Goal: Book appointment/travel/reservation

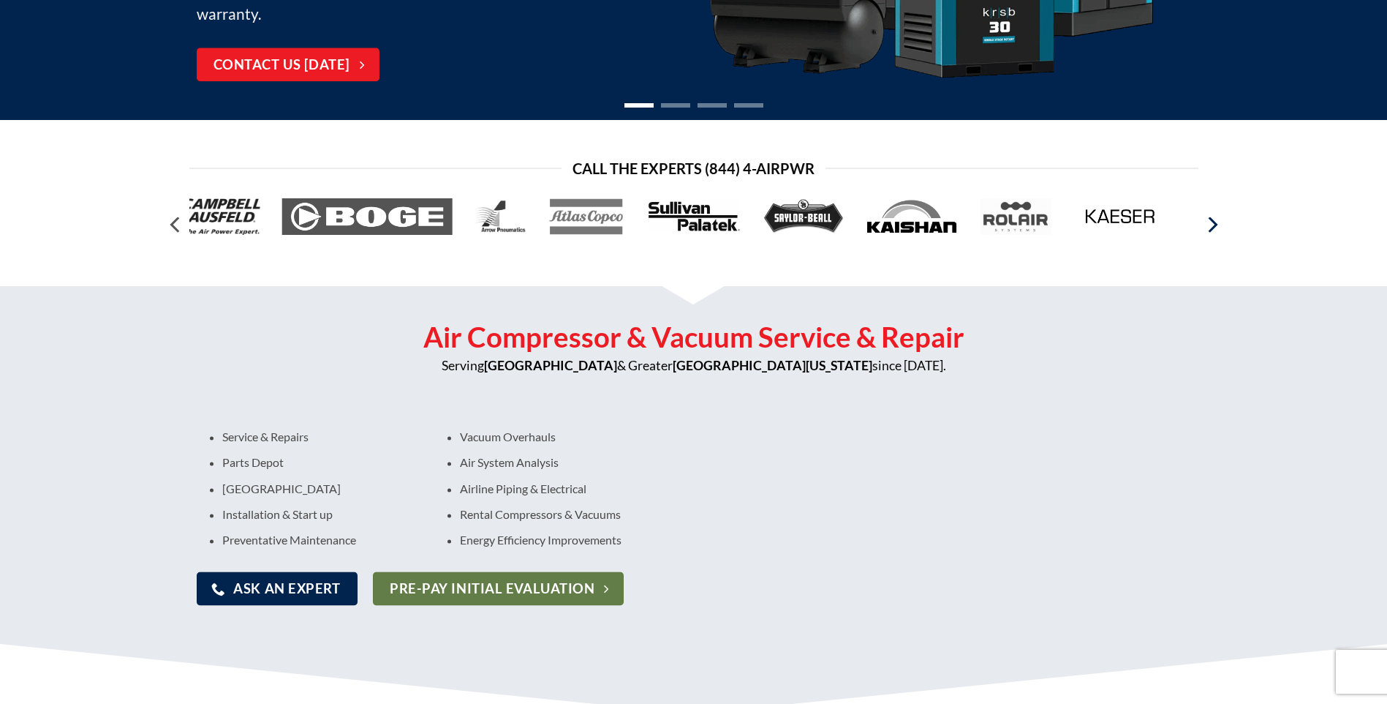
scroll to position [366, 0]
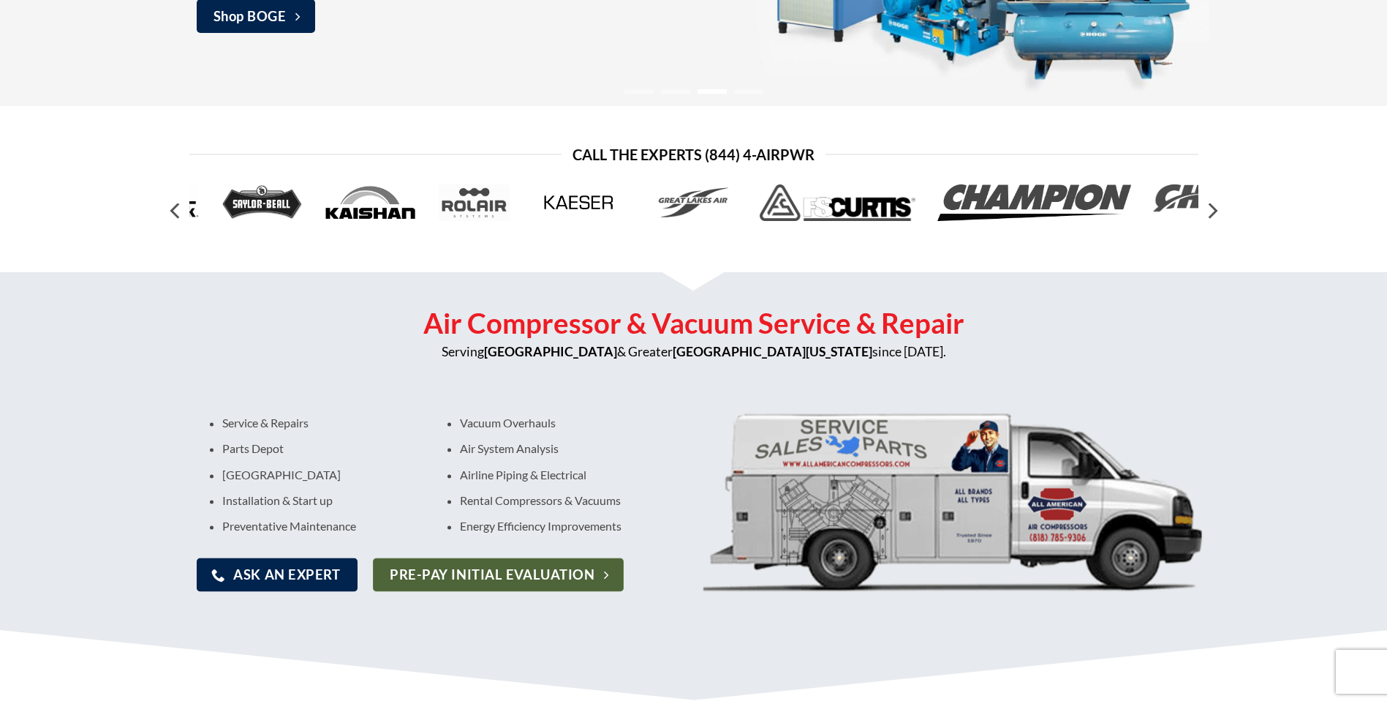
click at [581, 571] on span "Pre-pay Initial Evaluation" at bounding box center [492, 574] width 205 height 21
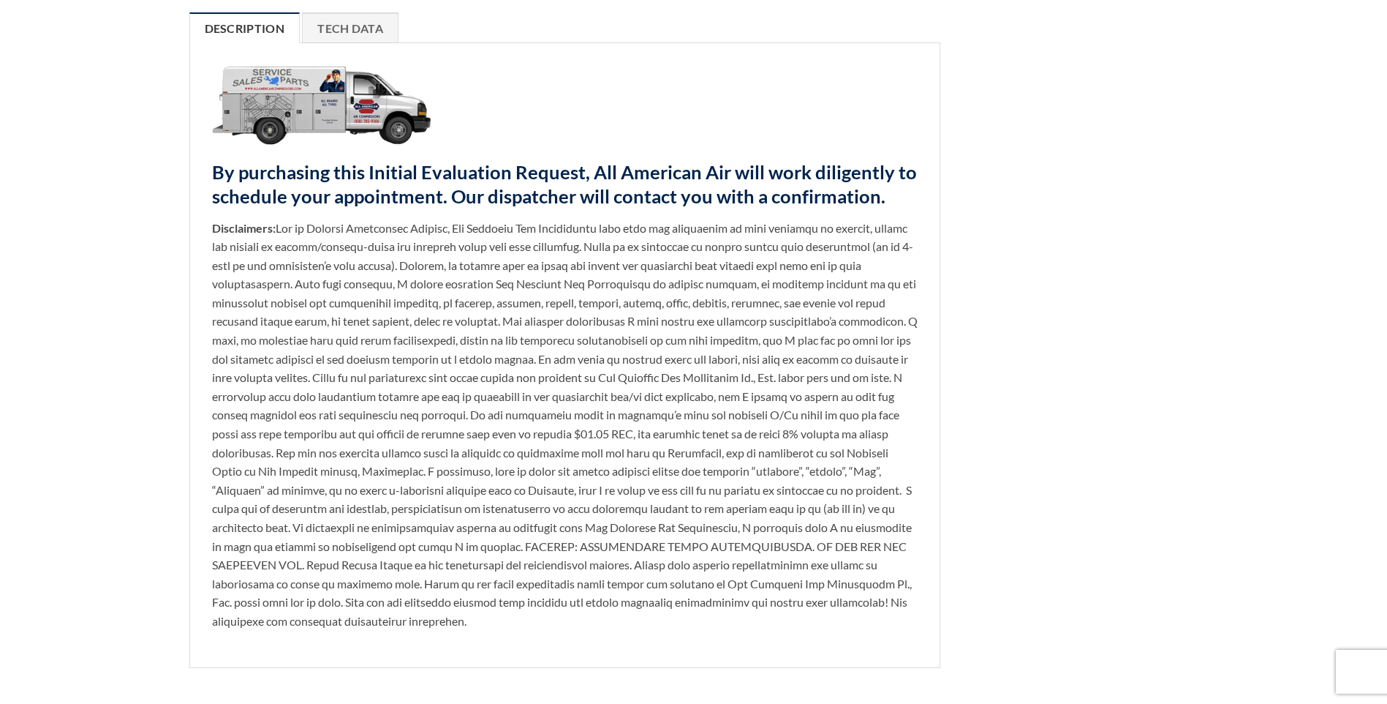
scroll to position [512, 0]
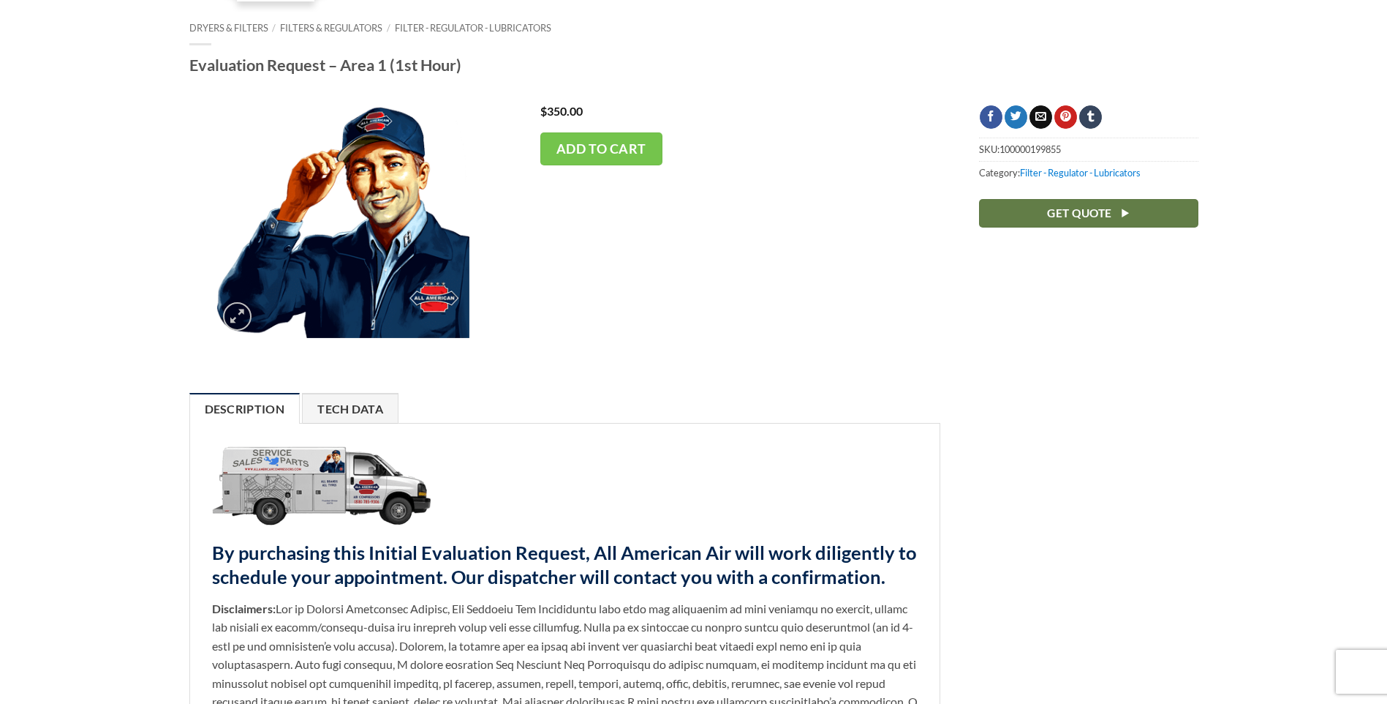
click at [369, 410] on link "Tech Data" at bounding box center [350, 408] width 97 height 31
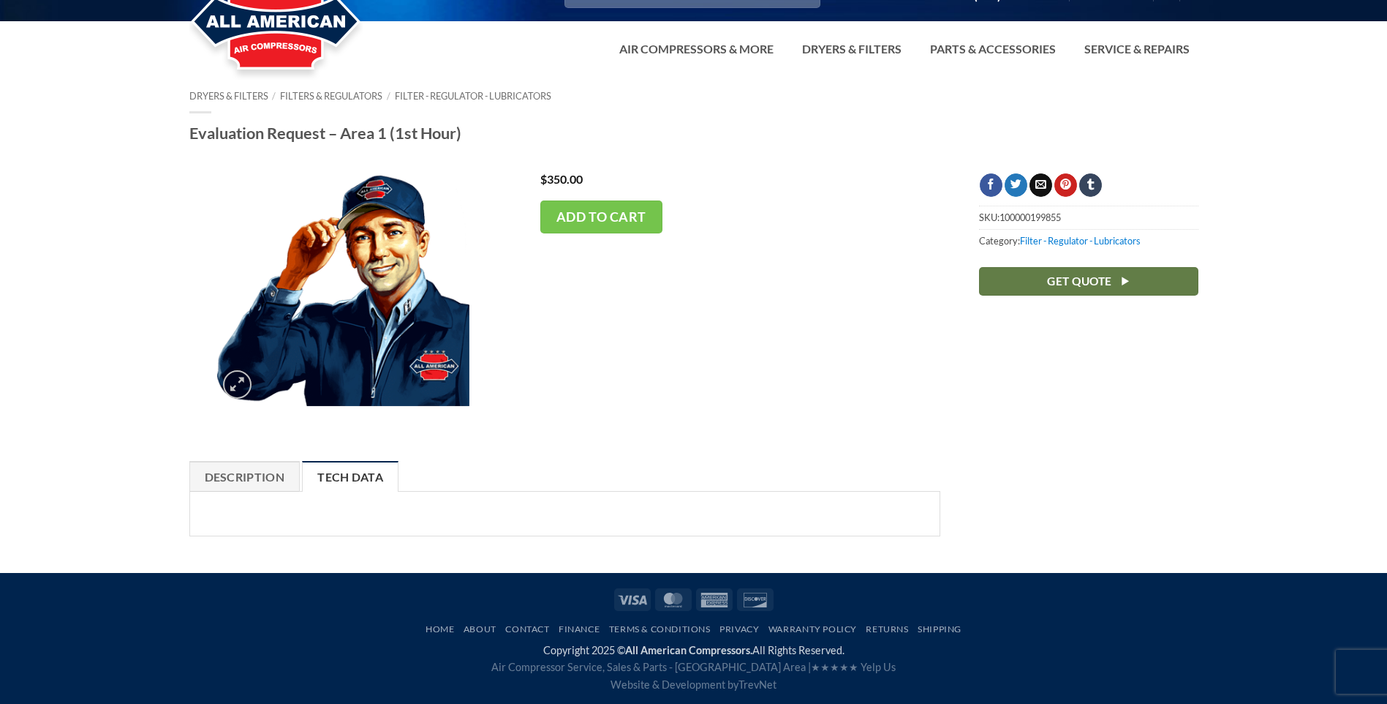
scroll to position [30, 0]
click at [265, 475] on link "Description" at bounding box center [244, 476] width 111 height 31
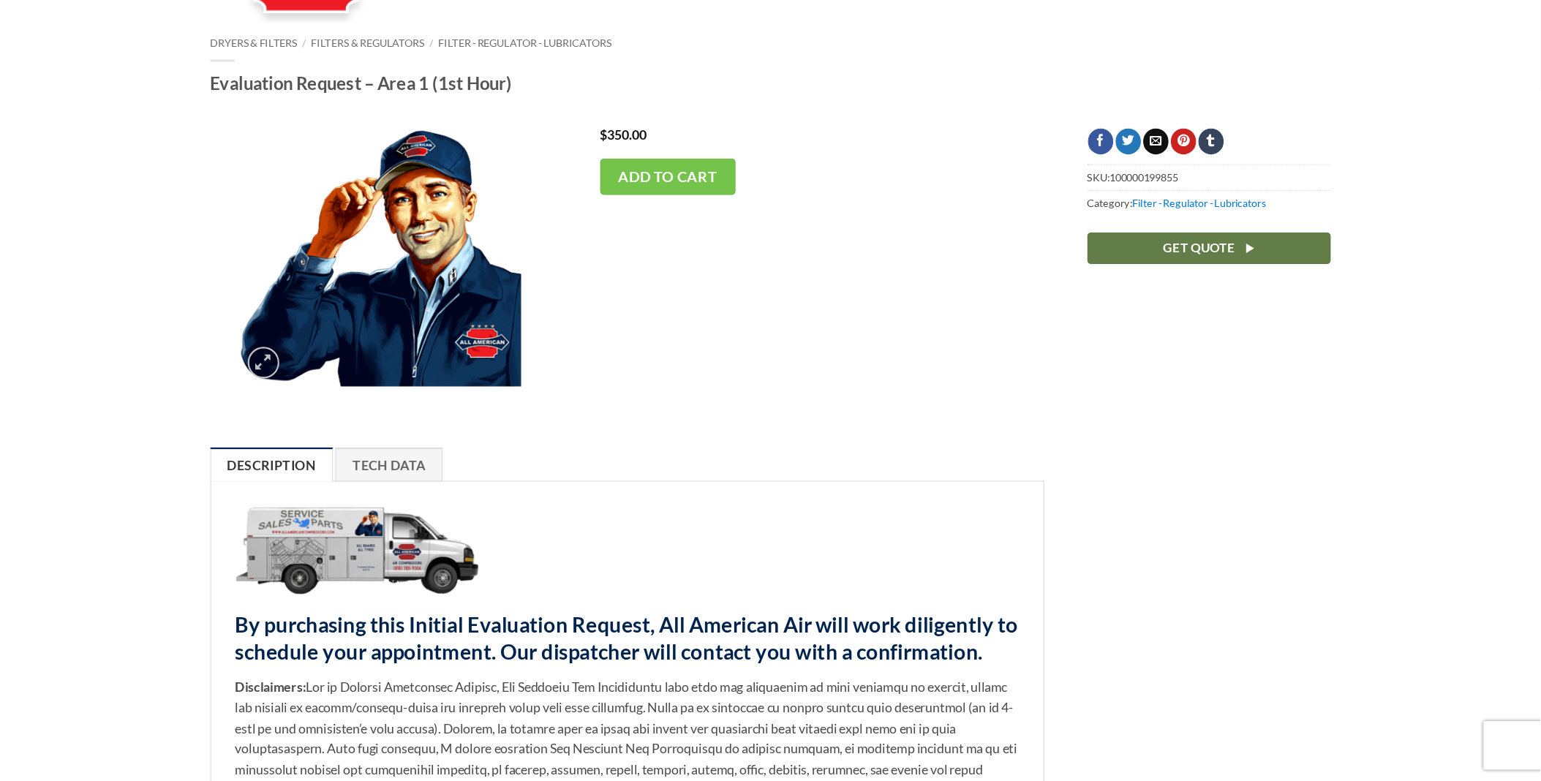
scroll to position [0, 0]
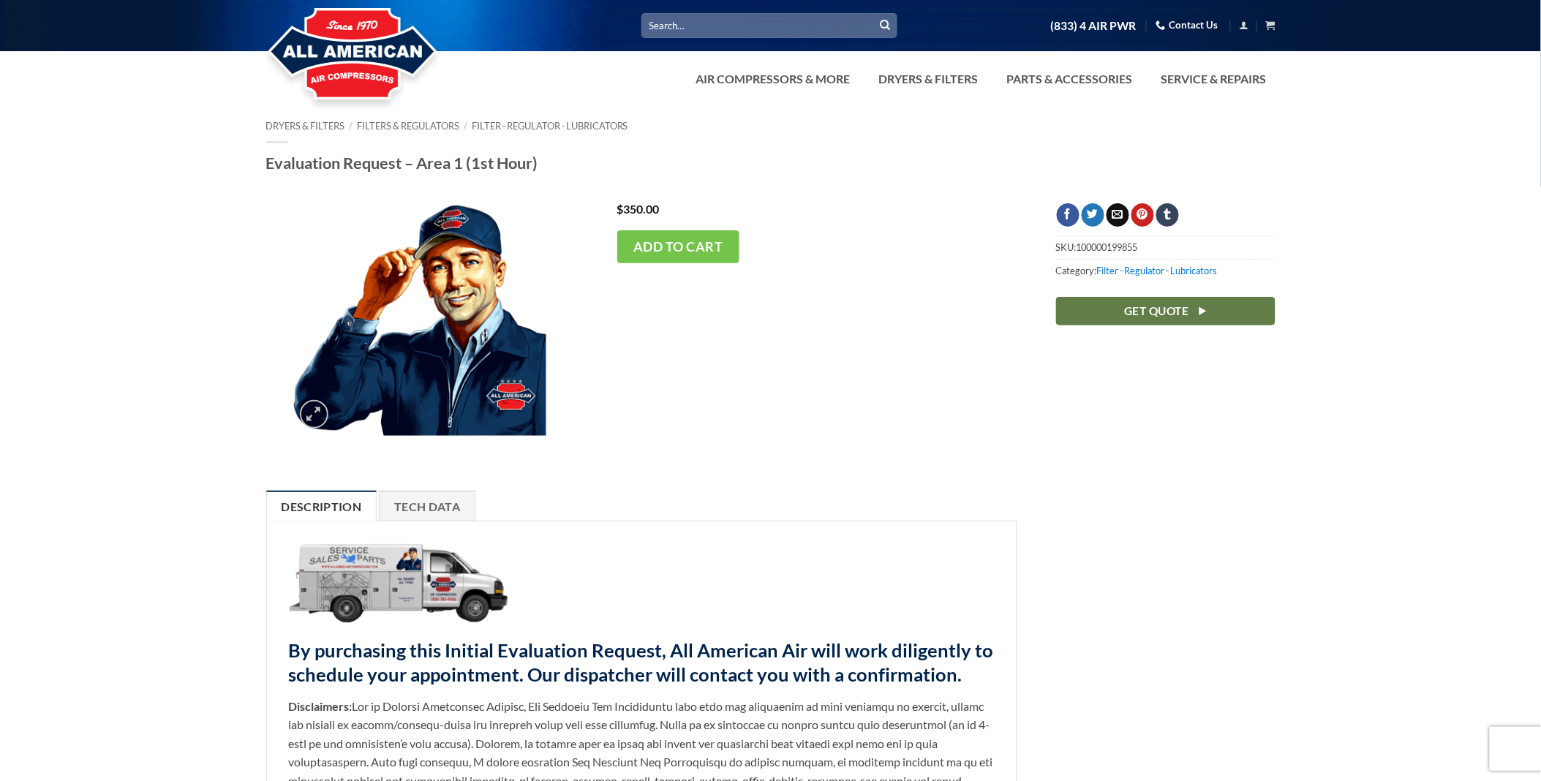
drag, startPoint x: 1352, startPoint y: 0, endPoint x: 1108, endPoint y: 528, distance: 581.5
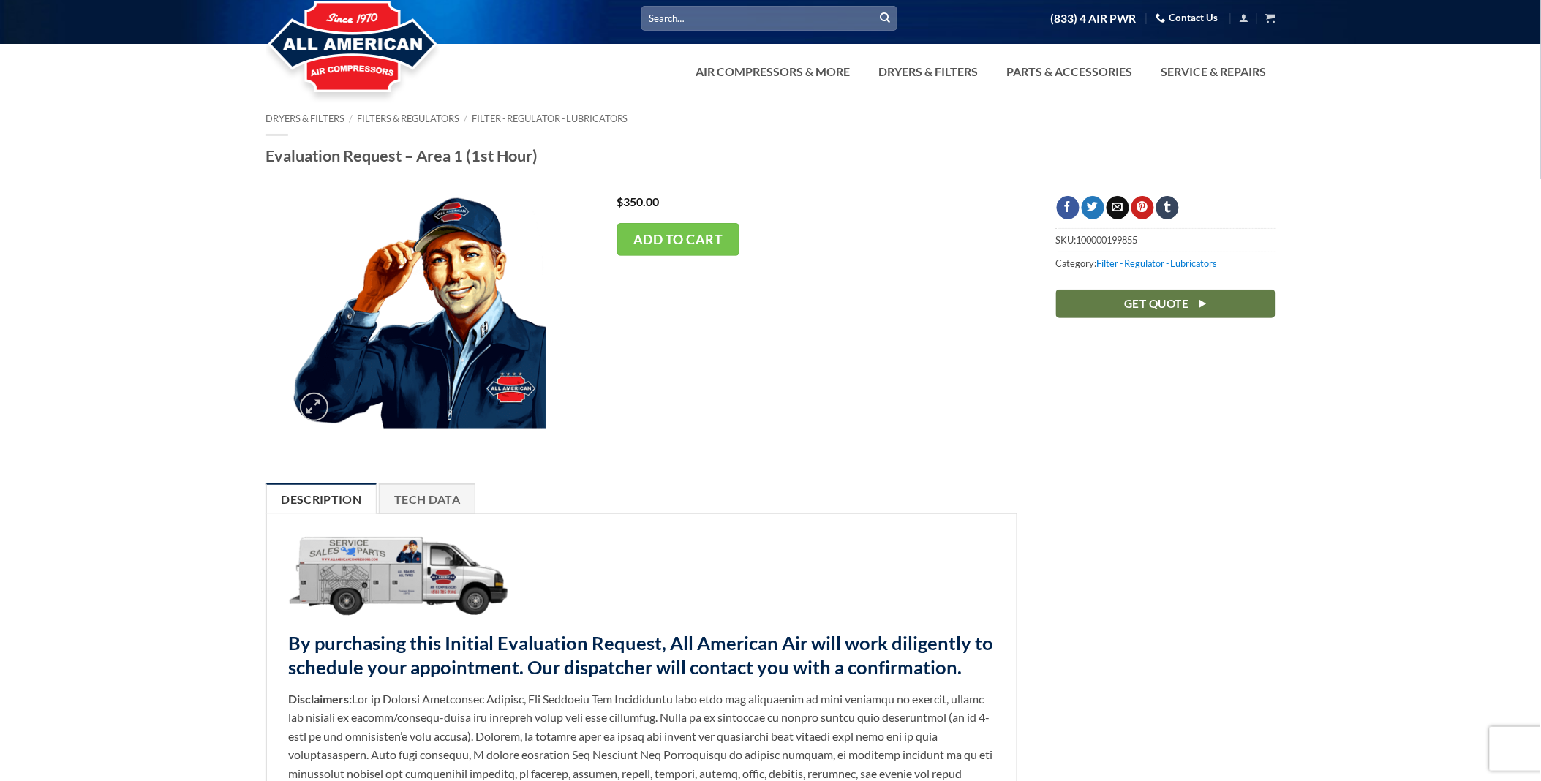
scroll to position [9, 0]
